Goal: Information Seeking & Learning: Learn about a topic

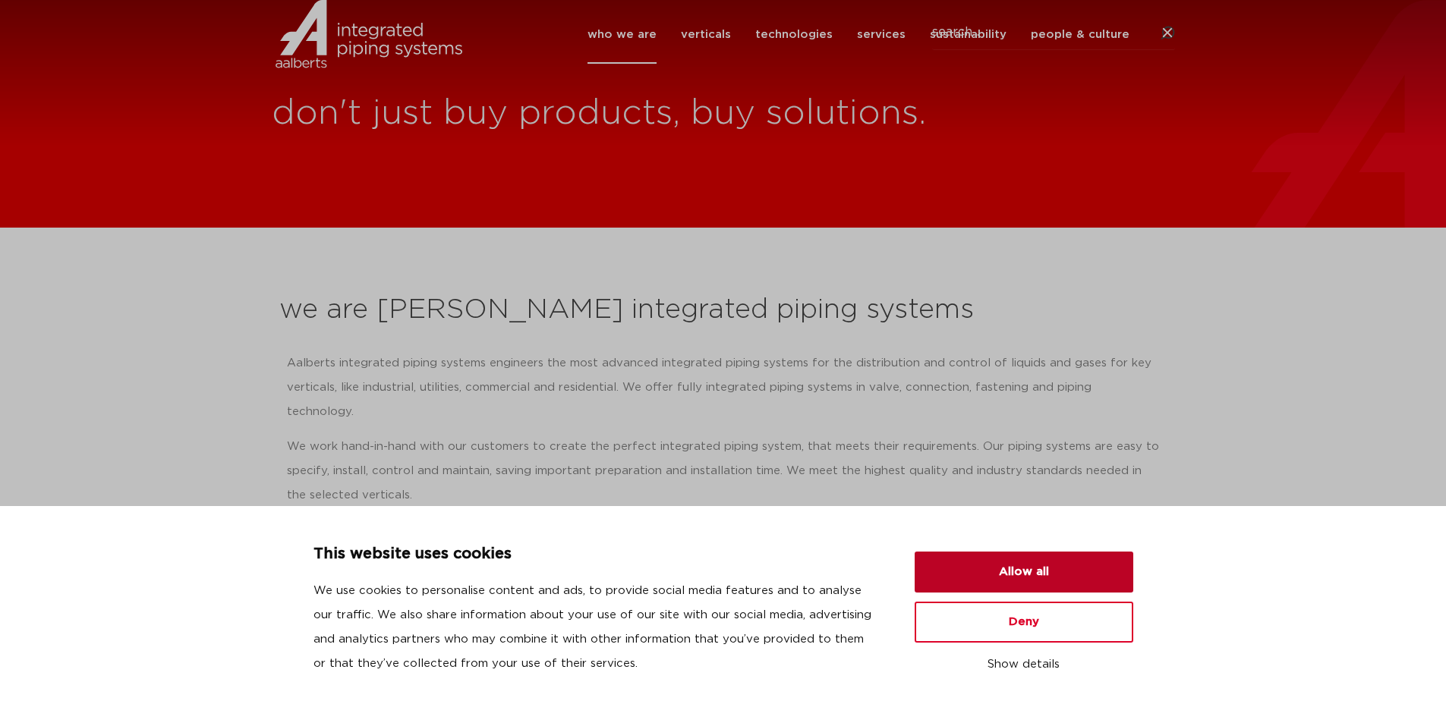
click at [1033, 576] on button "Allow all" at bounding box center [1024, 572] width 219 height 41
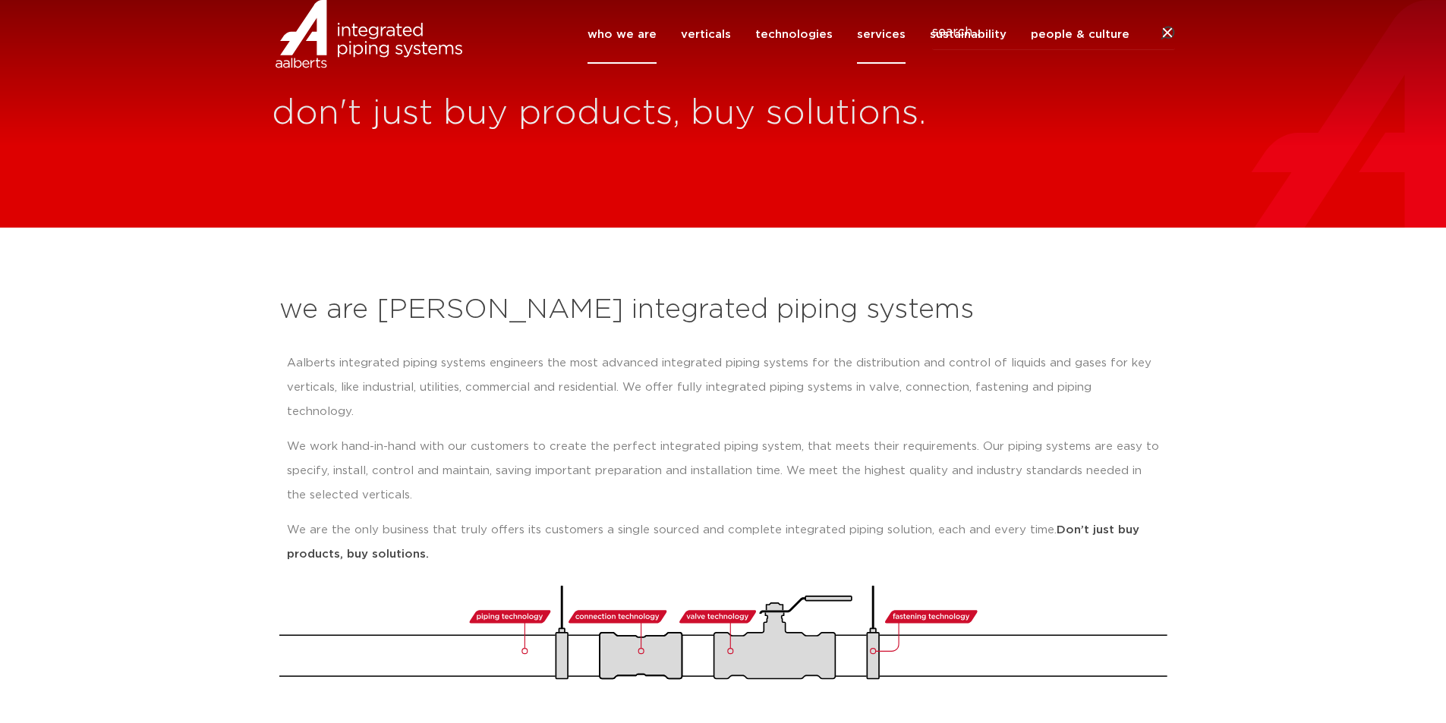
click at [887, 61] on link "services" at bounding box center [881, 34] width 49 height 58
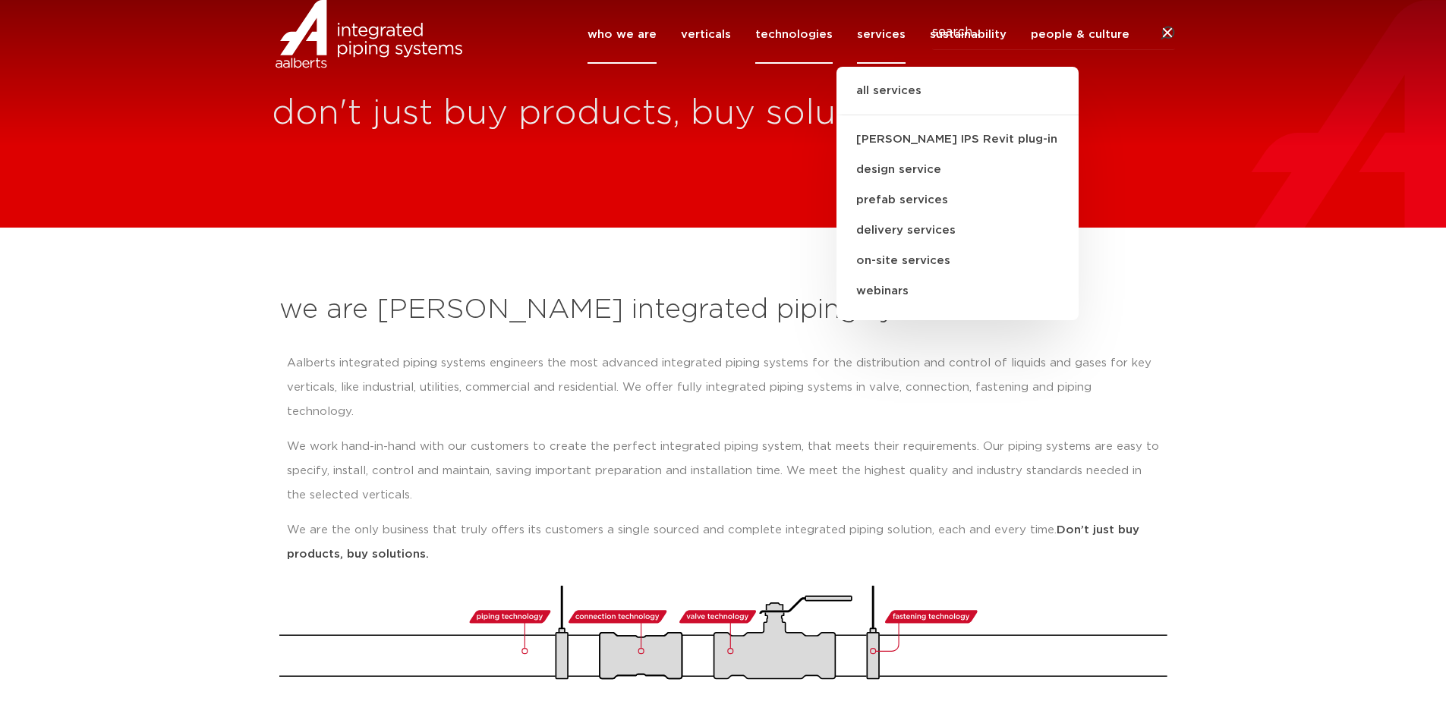
click at [792, 58] on link "technologies" at bounding box center [793, 34] width 77 height 58
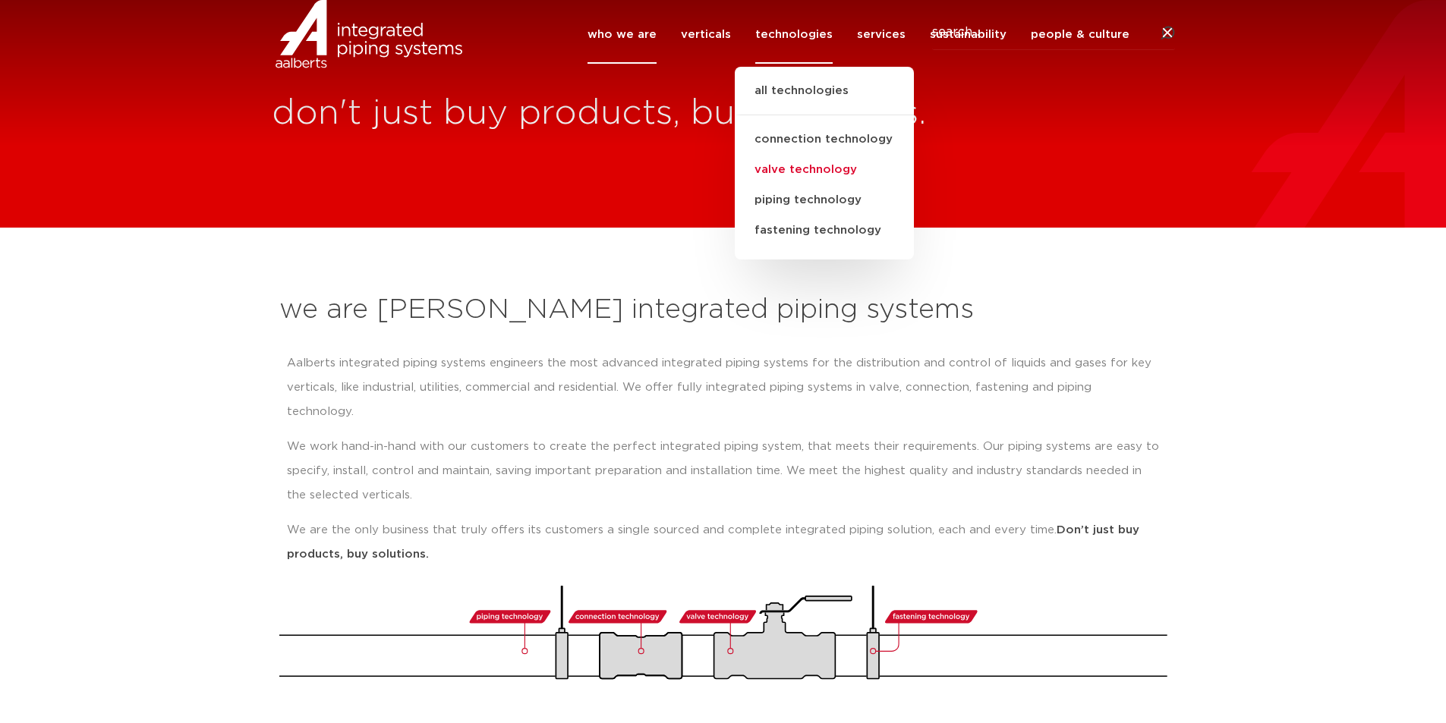
click at [805, 185] on link "valve technology" at bounding box center [824, 170] width 179 height 30
